Goal: Information Seeking & Learning: Compare options

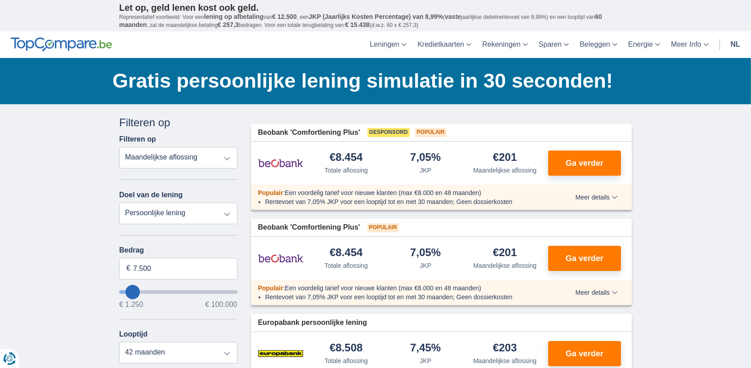
type input "12.250"
type input "12250"
select select "60"
type input "13.250"
type input "13250"
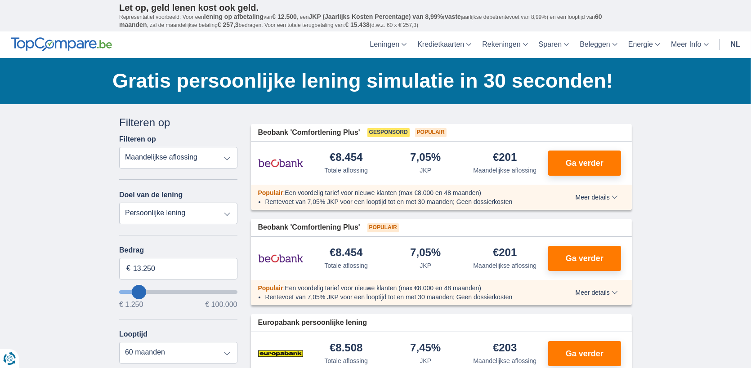
type input "14.250"
type input "15250"
type input "15.250"
select select "84"
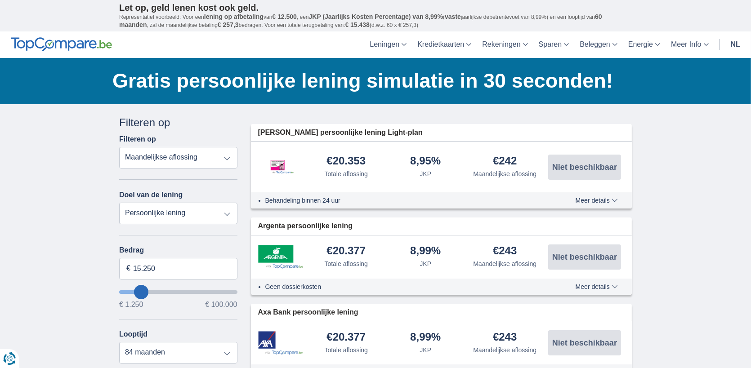
type input "22.250"
type input "24250"
type input "24.250"
select select "120"
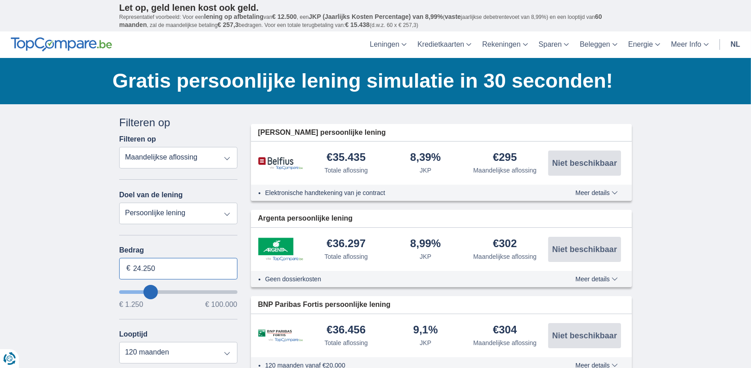
drag, startPoint x: 160, startPoint y: 266, endPoint x: 119, endPoint y: 266, distance: 41.4
click at [119, 266] on input "24.250" at bounding box center [178, 269] width 118 height 22
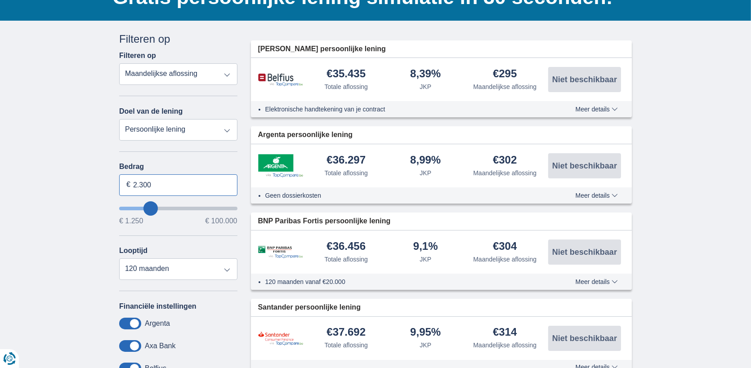
scroll to position [90, 0]
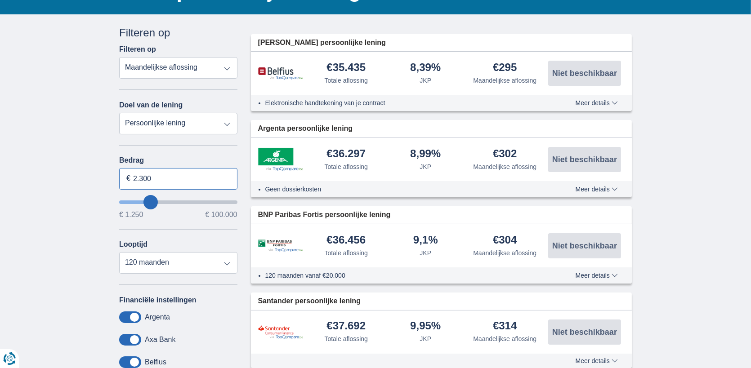
type input "2.300"
type input "2250"
select select "24"
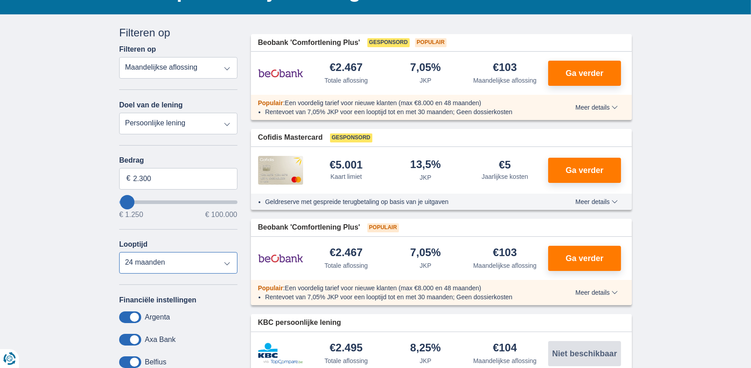
click at [209, 266] on select "12 maanden 18 maanden 24 maanden" at bounding box center [178, 263] width 118 height 22
click at [219, 262] on select "12 maanden 18 maanden 24 maanden" at bounding box center [178, 263] width 118 height 22
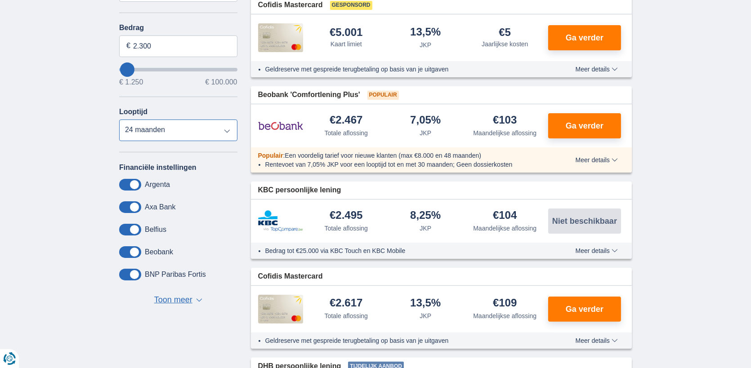
scroll to position [225, 0]
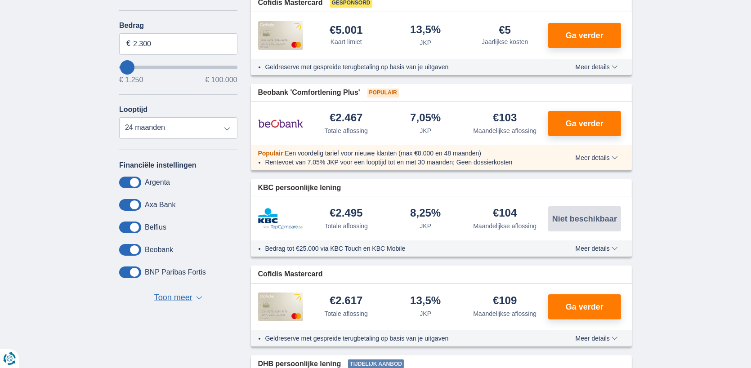
click at [211, 141] on div "Annuleren Filters Filteren op Filteren op Totale aflossing JKP Maandelijkse afl…" at bounding box center [178, 97] width 118 height 414
click at [212, 131] on select "12 maanden 18 maanden 24 maanden" at bounding box center [178, 128] width 118 height 22
click at [181, 48] on input "2.300" at bounding box center [178, 44] width 118 height 22
type input "23.000"
type input "23250"
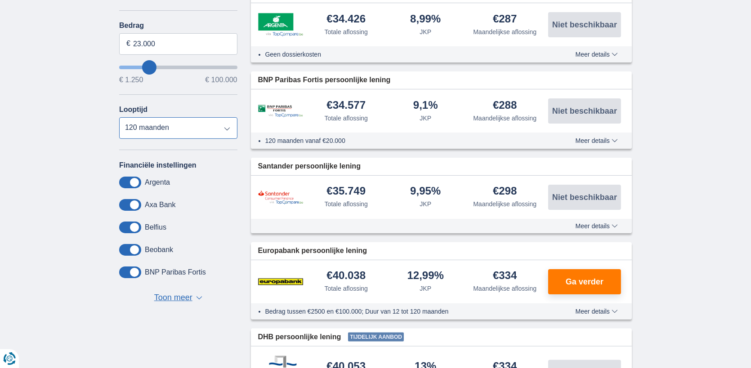
select select "60"
click at [119, 118] on select "12 maanden 18 maanden 24 maanden 30 maanden 36 maanden 42 maanden 48 maanden 60…" at bounding box center [178, 128] width 118 height 22
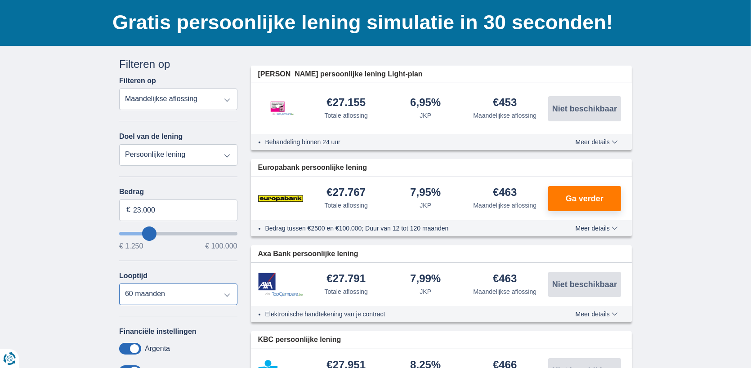
scroll to position [45, 0]
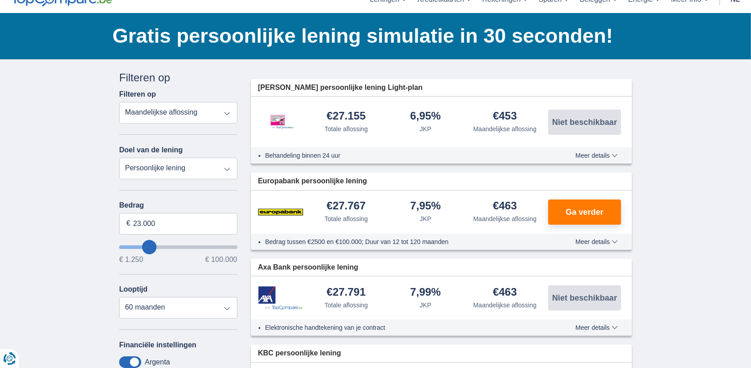
click at [221, 114] on select "Totale aflossing JKP Maandelijkse aflossing" at bounding box center [178, 113] width 118 height 22
select select "apr+"
click at [119, 102] on select "Totale aflossing JKP Maandelijkse aflossing" at bounding box center [178, 113] width 118 height 22
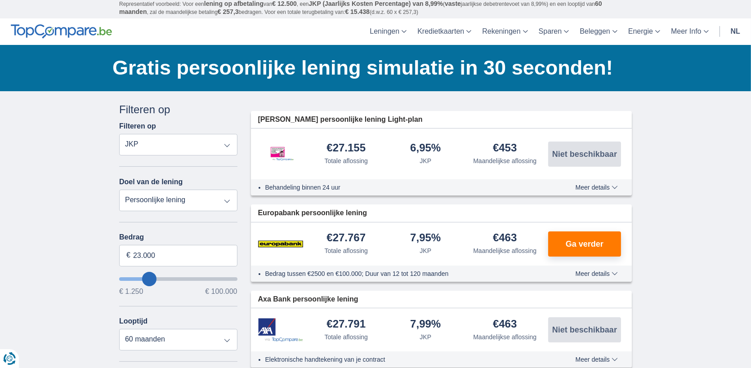
scroll to position [0, 0]
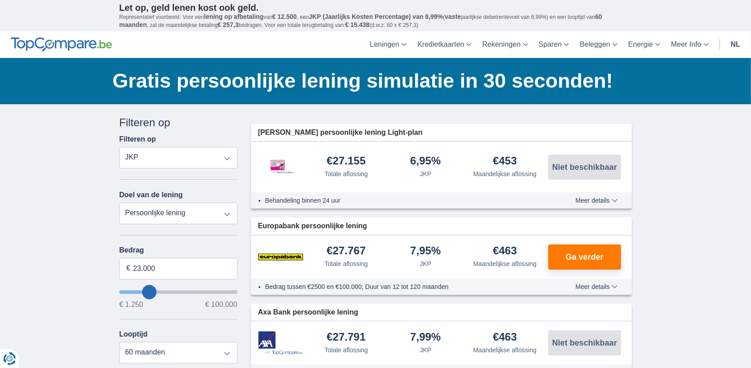
click at [181, 207] on select "Persoonlijke lening Auto Moto / fiets Mobilhome / caravan Renovatie Energie Sch…" at bounding box center [178, 214] width 118 height 22
select select "vehicleLoan"
click at [119, 203] on select "Persoonlijke lening Auto Moto / fiets Mobilhome / caravan Renovatie Energie Sch…" at bounding box center [178, 214] width 118 height 22
select select "3-4"
type input "15.000"
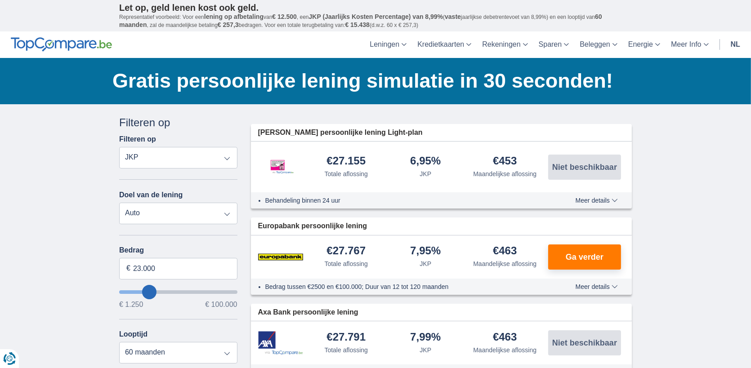
type input "15250"
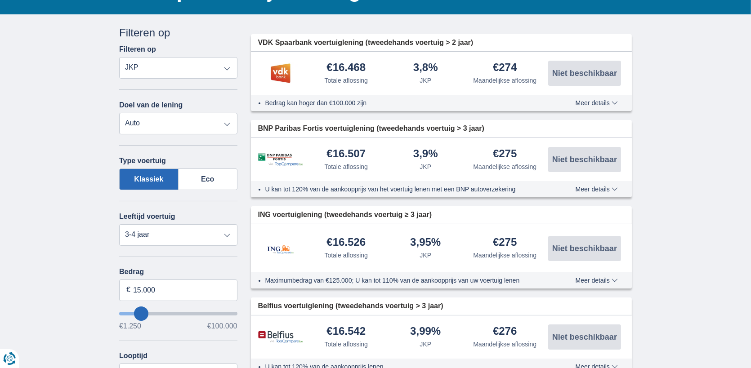
scroll to position [135, 0]
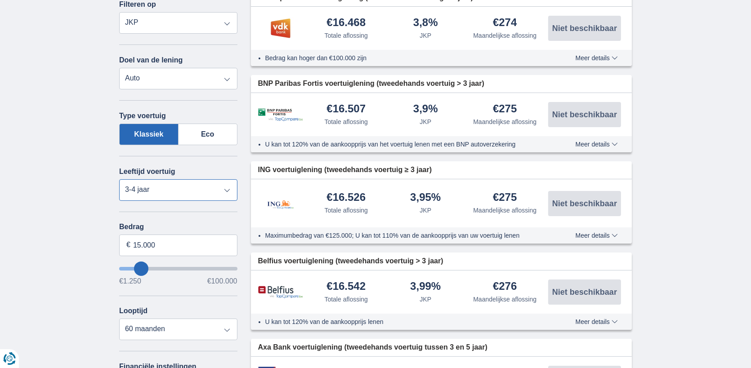
click at [197, 191] on select "Nieuw 0-1 jaar 1-2 jaar 2-3 jaar 3-4 jaar 4-5 jaar 5+ jaar" at bounding box center [178, 190] width 118 height 22
select select "4-5"
click at [119, 179] on select "Nieuw 0-1 jaar 1-2 jaar 2-3 jaar 3-4 jaar 4-5 jaar 5+ jaar" at bounding box center [178, 190] width 118 height 22
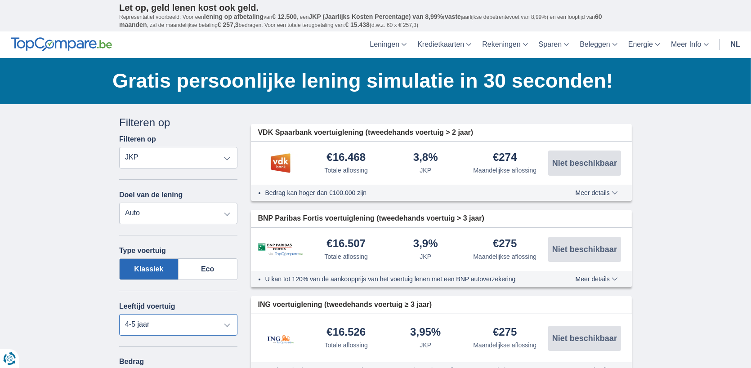
scroll to position [90, 0]
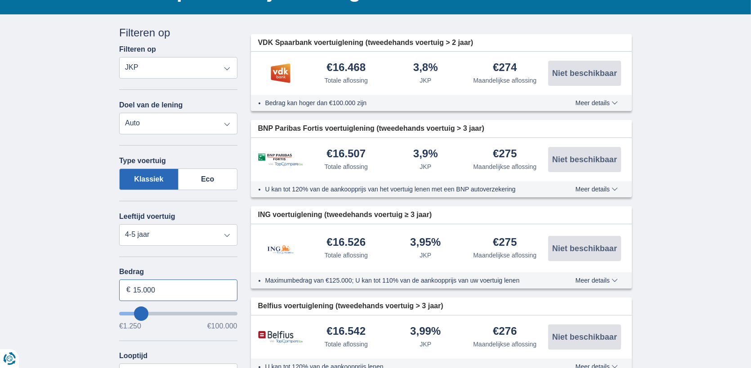
drag, startPoint x: 156, startPoint y: 293, endPoint x: 99, endPoint y: 300, distance: 57.5
type input "22.000"
type input "22250"
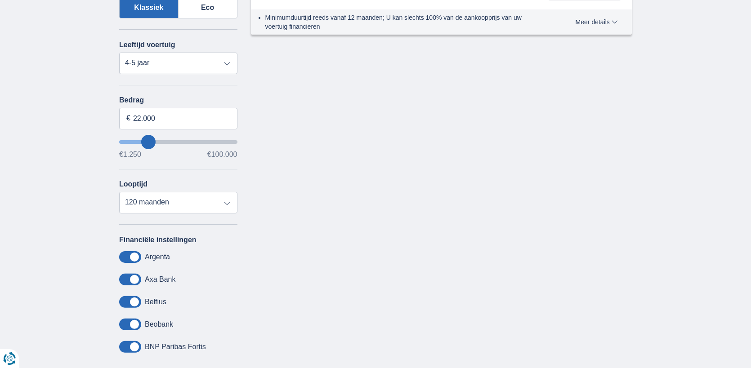
scroll to position [270, 0]
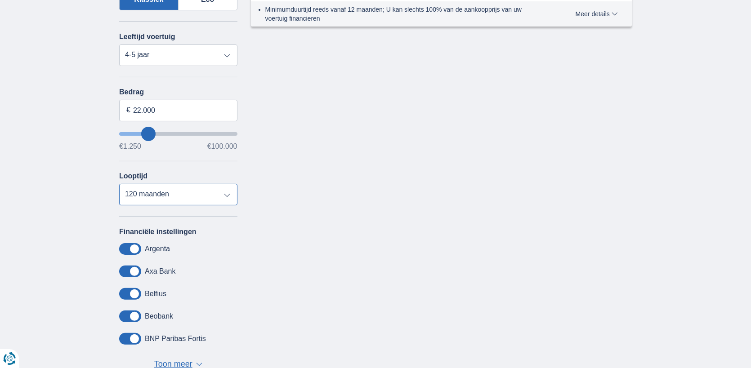
click at [209, 188] on select "12 maanden 18 maanden 24 maanden 30 maanden 36 maanden 42 maanden 48 maanden 60…" at bounding box center [178, 195] width 118 height 22
select select "60"
click at [119, 185] on select "12 maanden 18 maanden 24 maanden 30 maanden 36 maanden 42 maanden 48 maanden 60…" at bounding box center [178, 195] width 118 height 22
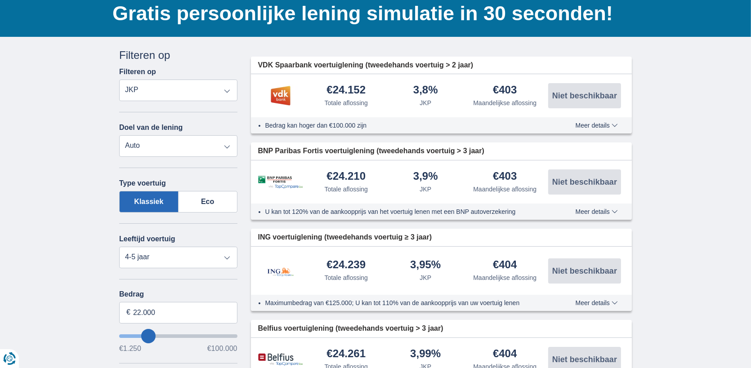
scroll to position [90, 0]
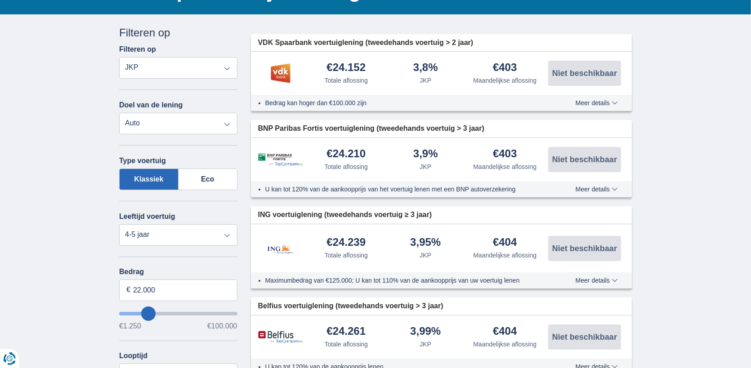
click at [610, 191] on span "Meer details" at bounding box center [596, 189] width 42 height 6
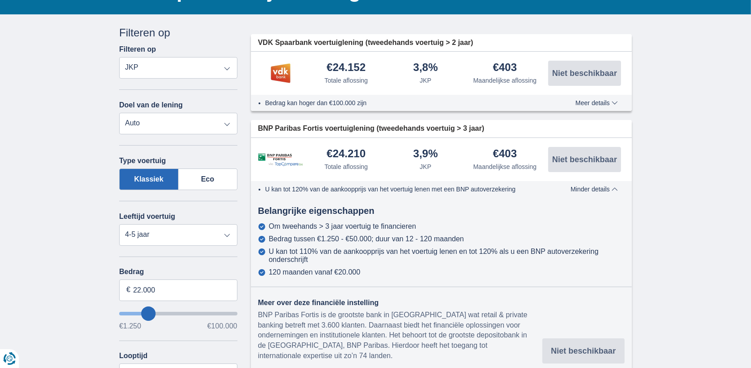
click at [610, 192] on span "Minder details" at bounding box center [594, 189] width 47 height 6
